Goal: Task Accomplishment & Management: Manage account settings

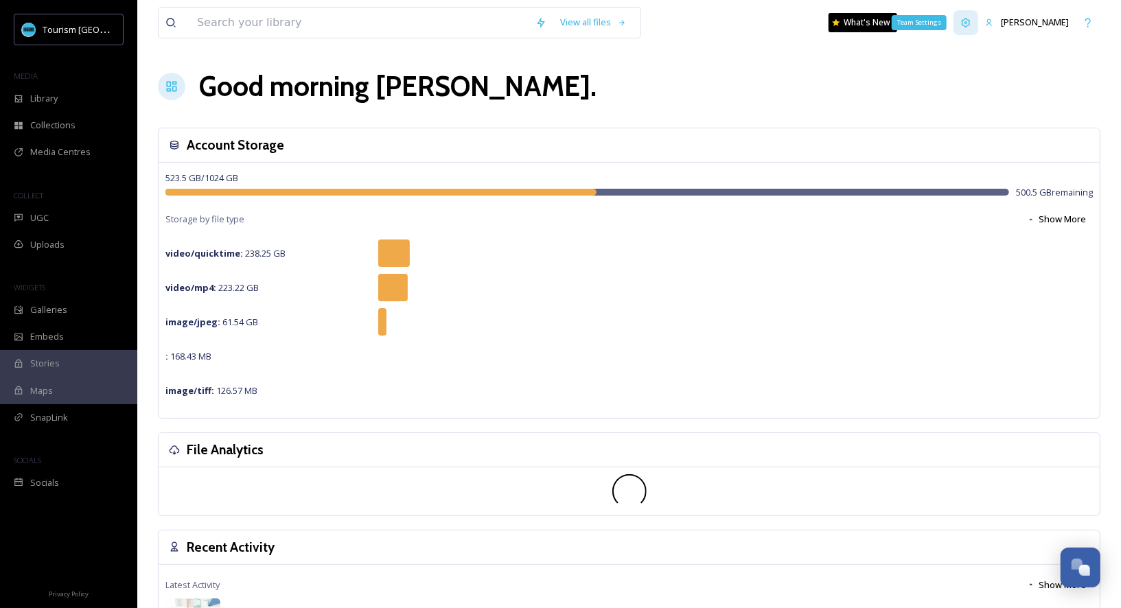
click at [976, 20] on div "Team Settings" at bounding box center [966, 22] width 25 height 25
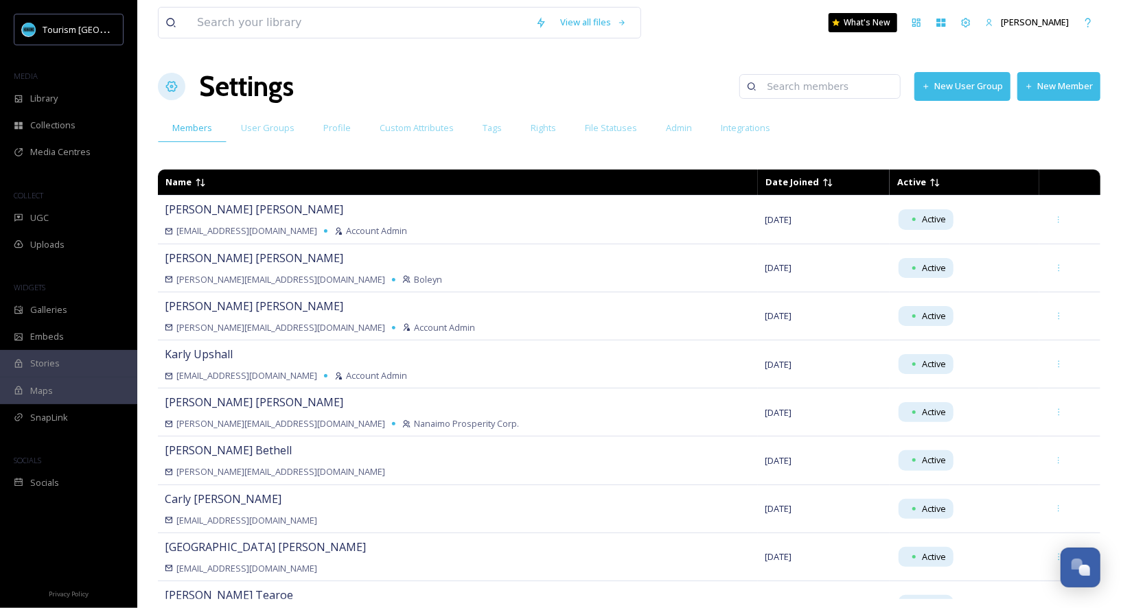
click at [1054, 89] on button "New Member" at bounding box center [1058, 86] width 83 height 28
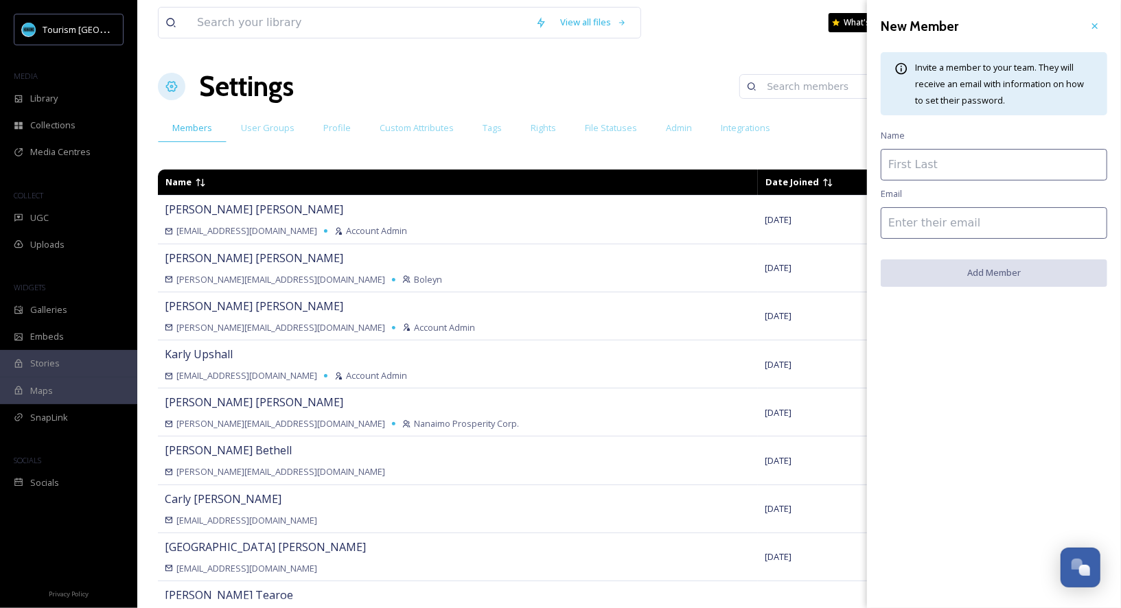
click at [949, 169] on input at bounding box center [994, 165] width 227 height 32
click at [893, 224] on input at bounding box center [994, 223] width 227 height 32
paste input "carlos.avila@granicus.com"
type input "carlos.avila@granicus.com"
click at [933, 168] on input at bounding box center [994, 165] width 227 height 32
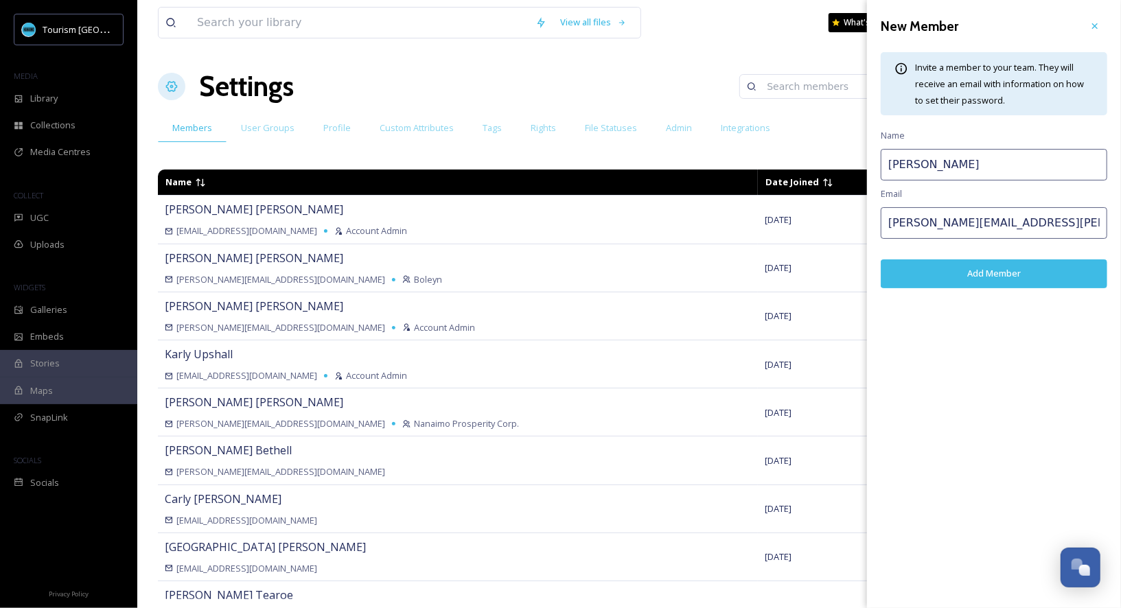
type input "Carlos Avila"
click at [989, 278] on button "Add Member" at bounding box center [994, 273] width 227 height 28
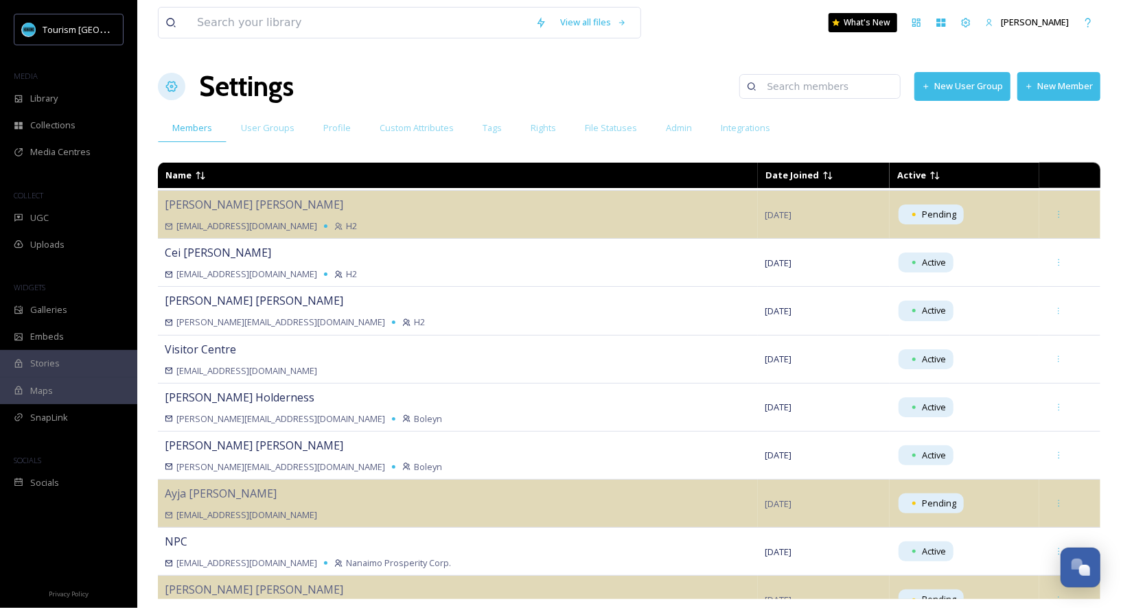
scroll to position [991, 0]
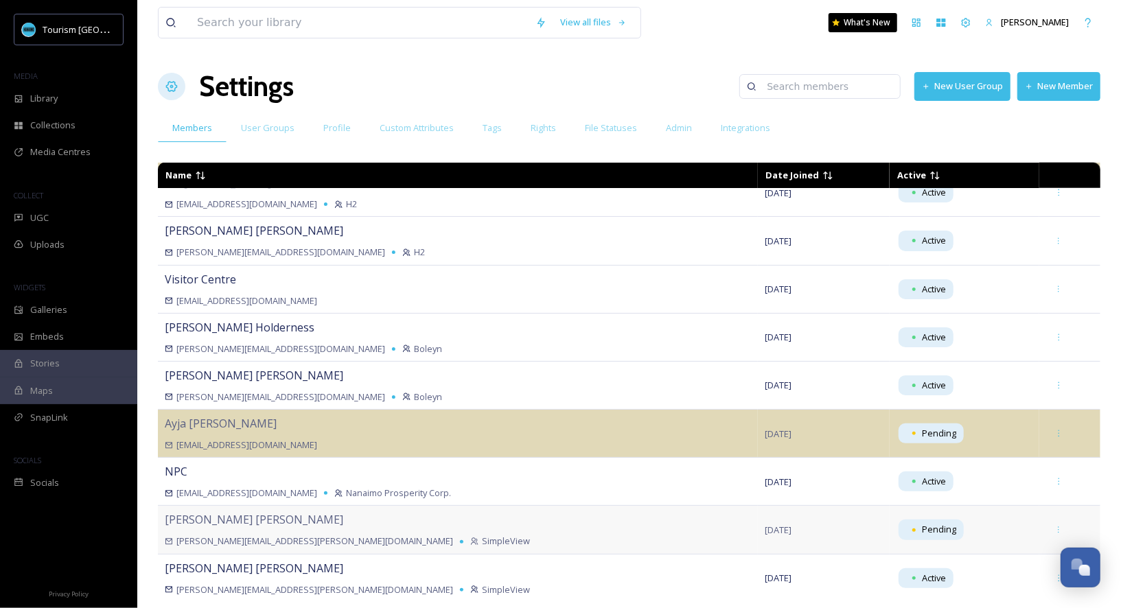
click at [285, 535] on div "carlos.avila@granicus.com SimpleView" at bounding box center [458, 541] width 586 height 13
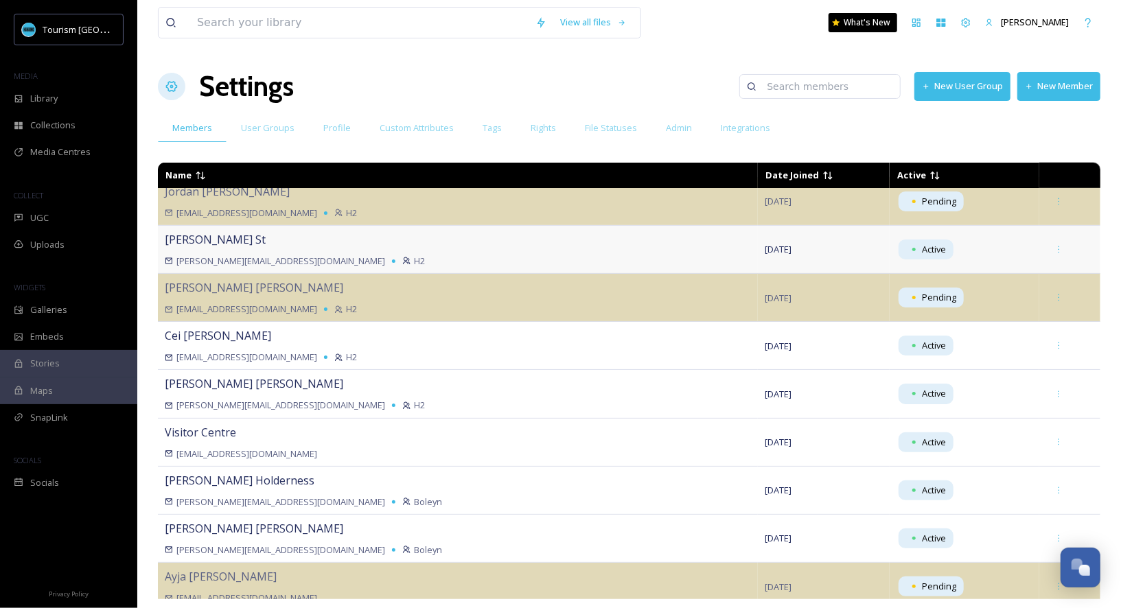
scroll to position [915, 0]
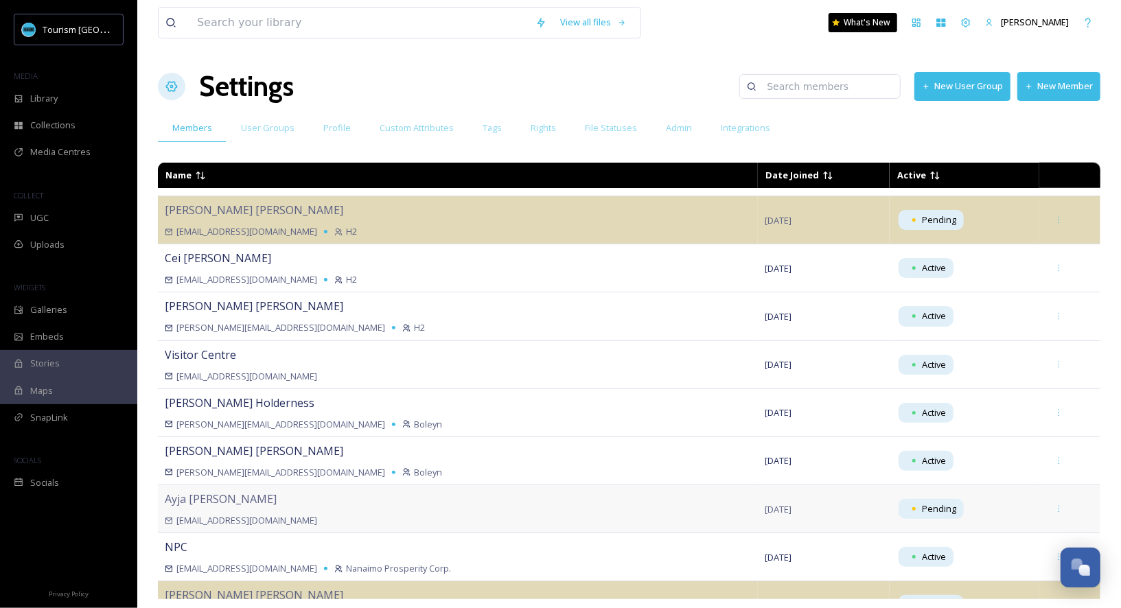
click at [369, 504] on div "Ayja Hugh ayja@tourismnanaimo.com" at bounding box center [458, 509] width 586 height 36
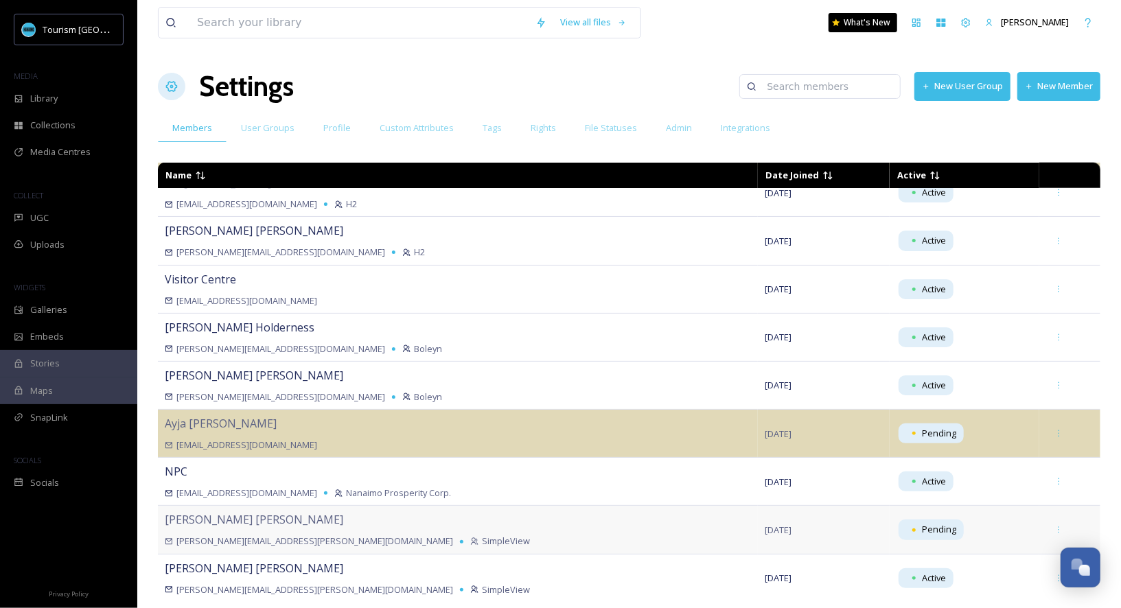
click at [284, 521] on div "Carlos Avila carlos.avila@granicus.com SimpleView" at bounding box center [458, 529] width 586 height 36
click at [1054, 526] on icon at bounding box center [1058, 530] width 9 height 9
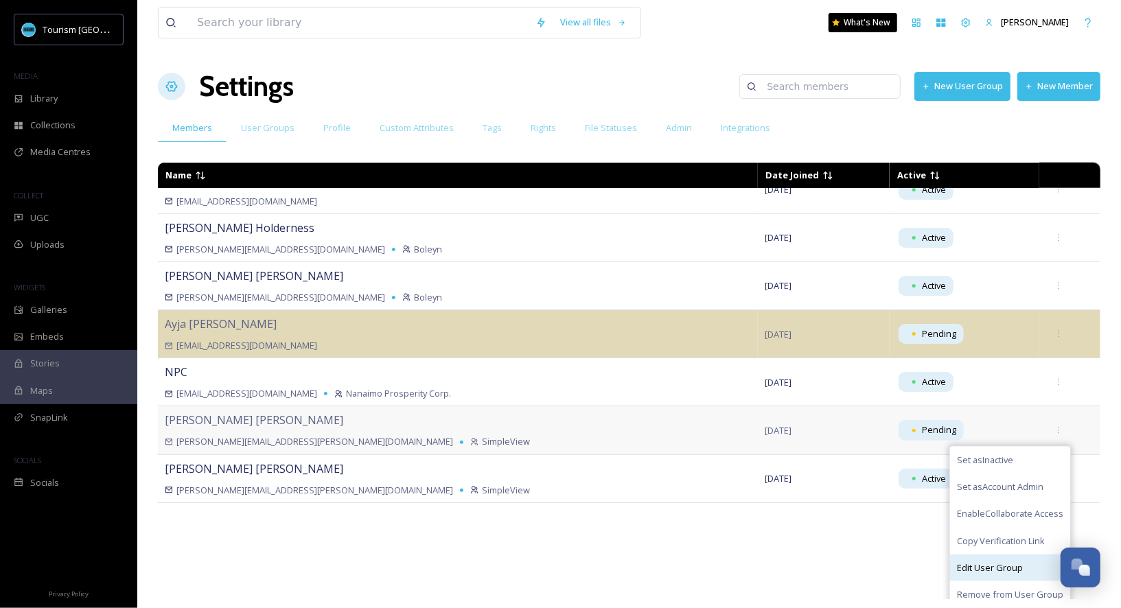
click at [1004, 562] on span "Edit User Group" at bounding box center [990, 568] width 66 height 13
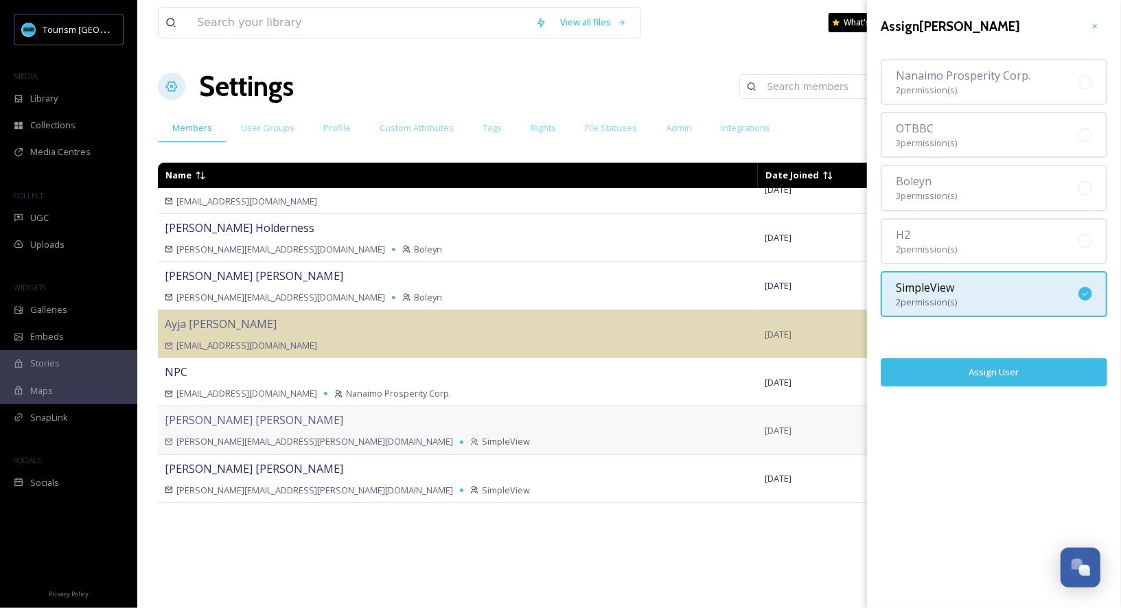
click at [972, 369] on button "Assign User" at bounding box center [994, 372] width 227 height 28
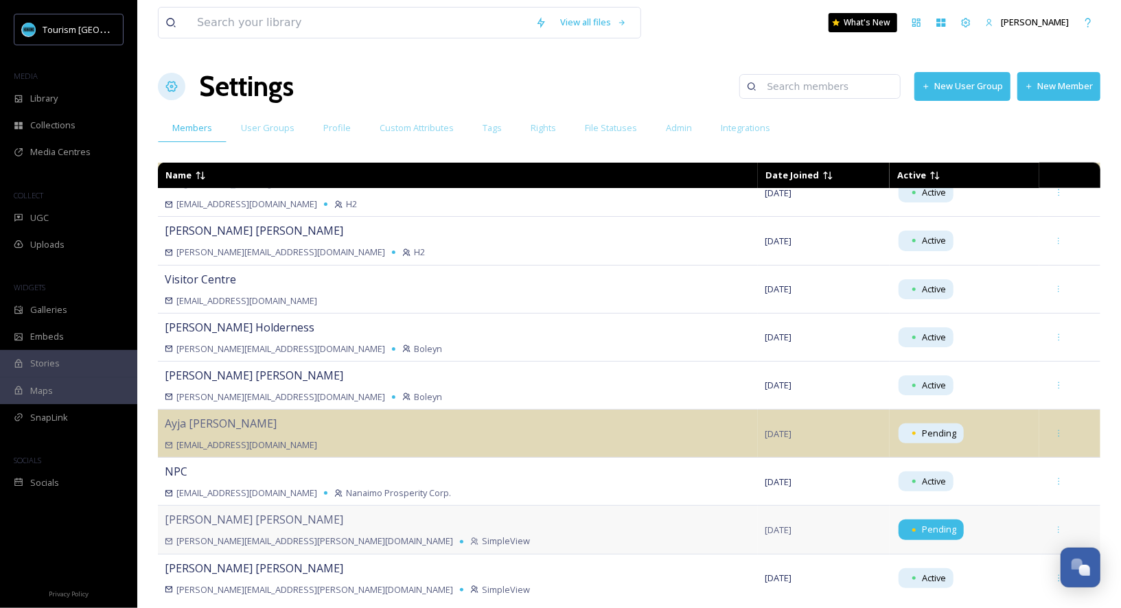
click at [923, 523] on span "Pending" at bounding box center [940, 529] width 34 height 13
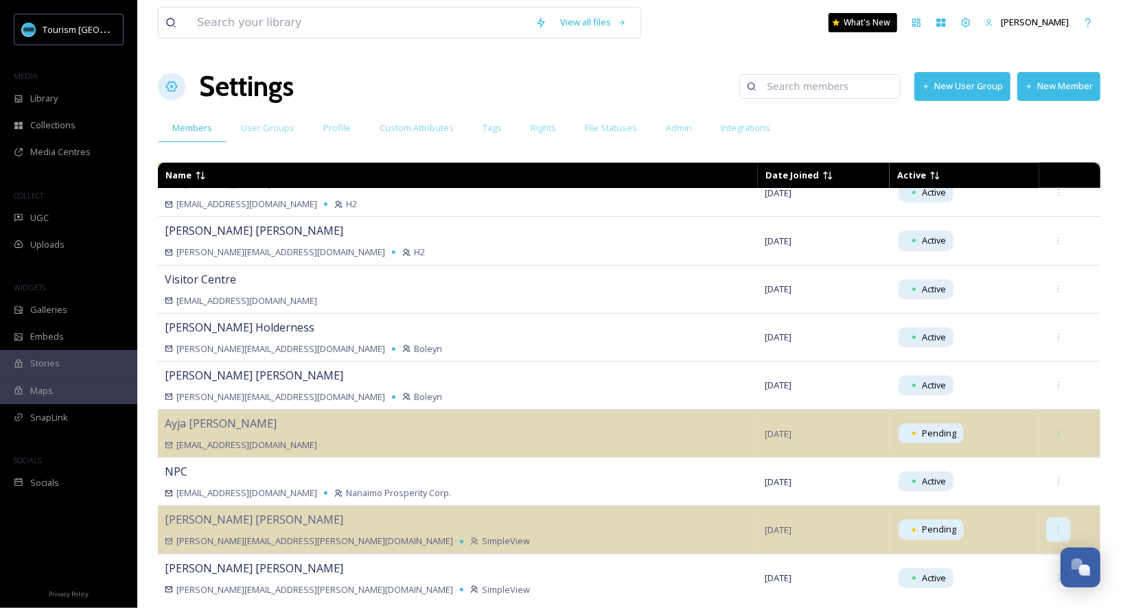
click at [1054, 526] on icon at bounding box center [1058, 530] width 9 height 9
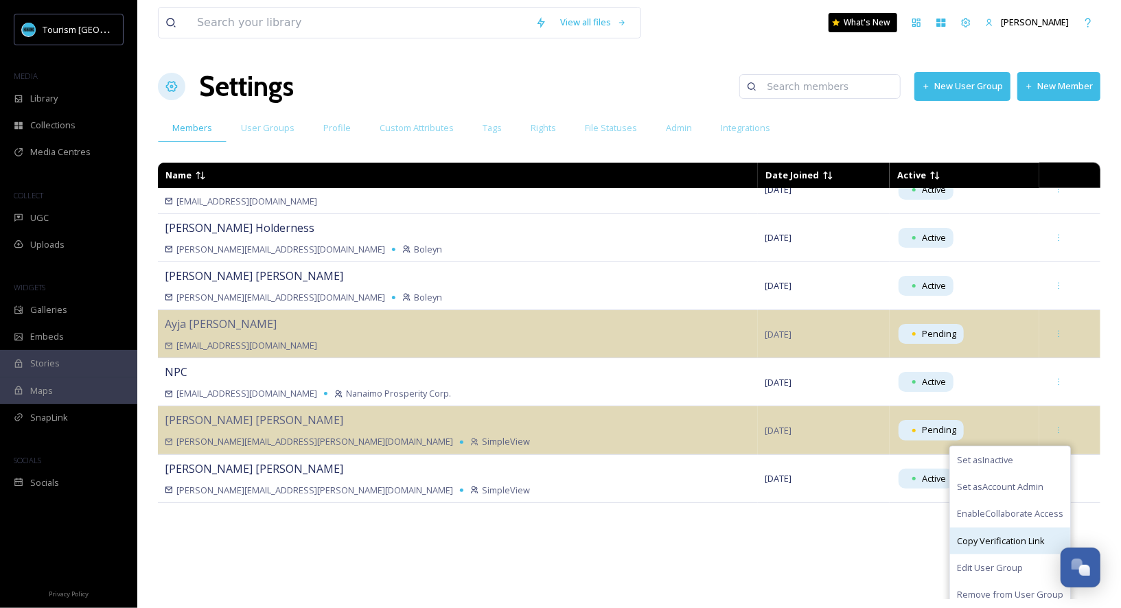
click at [1015, 535] on span "Copy Verification Link" at bounding box center [1001, 541] width 88 height 13
